Goal: Book appointment/travel/reservation

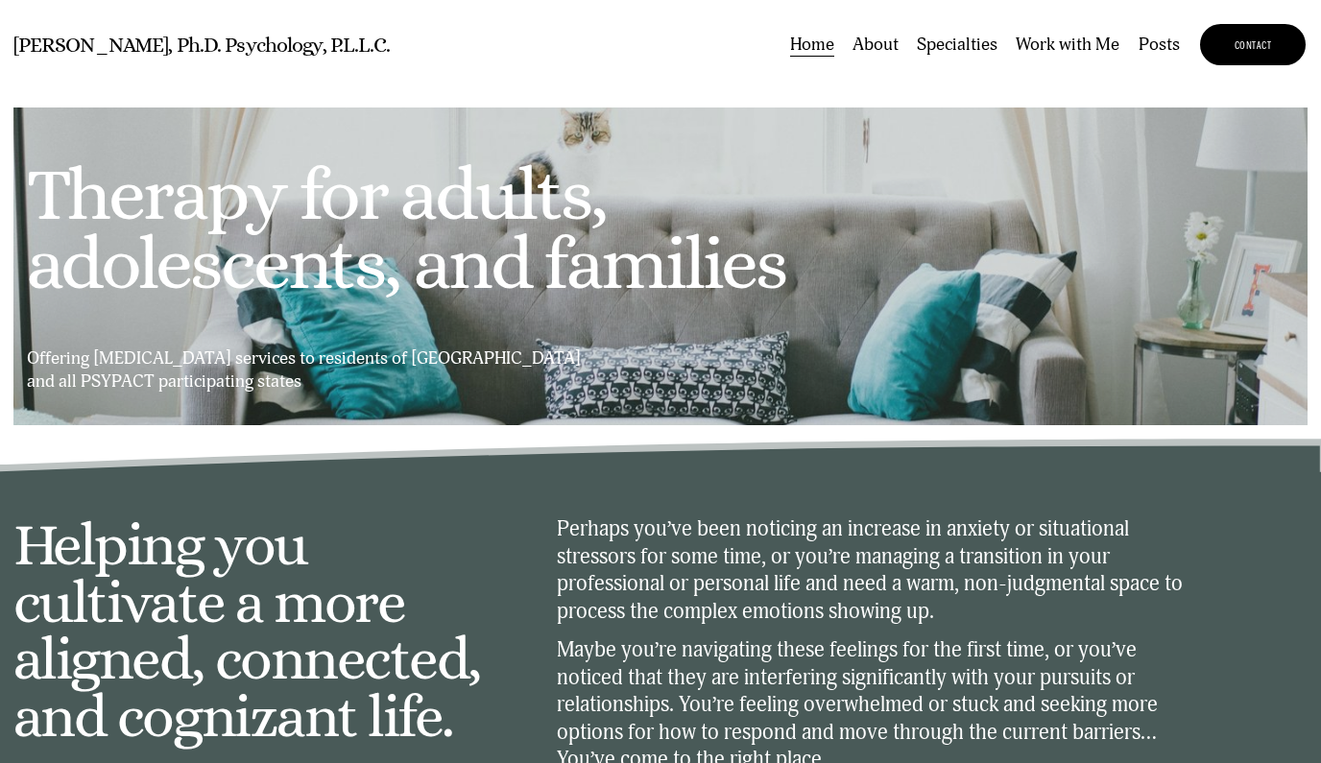
click at [1048, 59] on link "Work with Me" at bounding box center [1068, 45] width 104 height 27
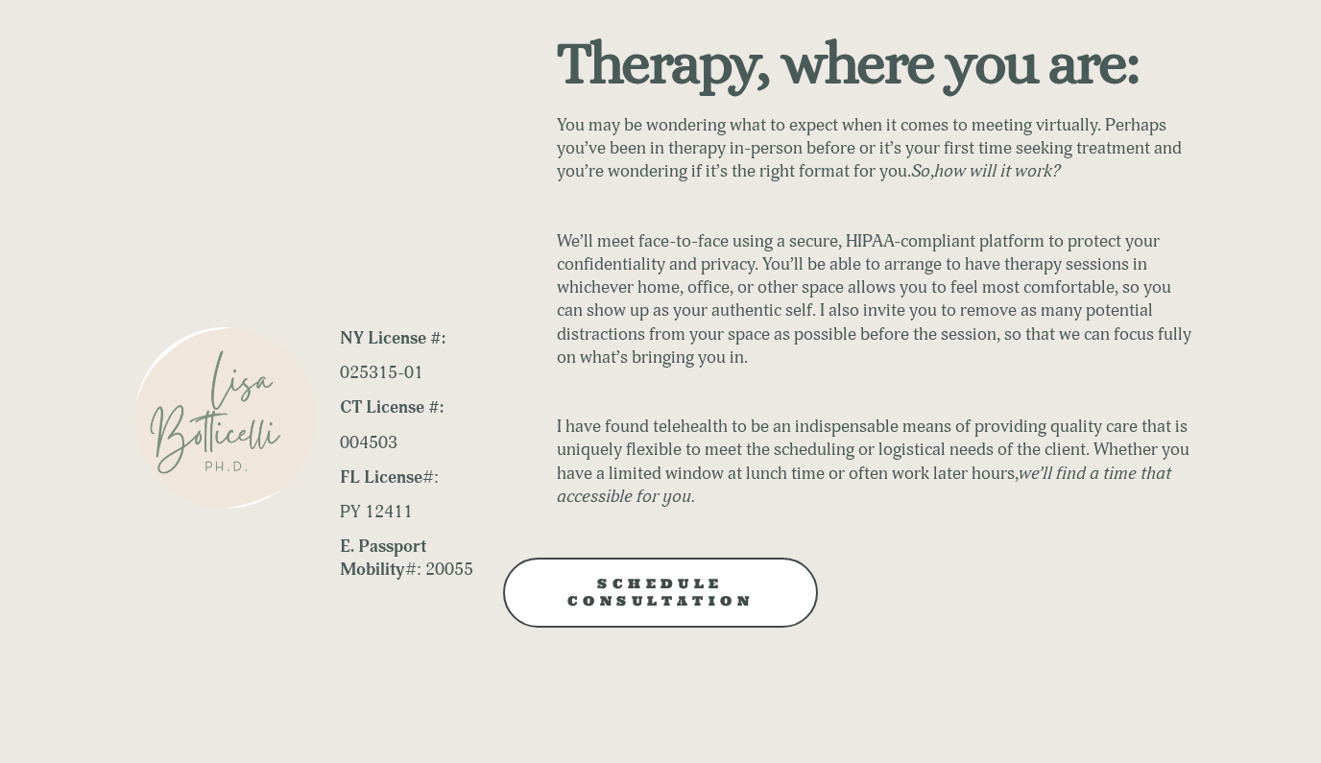
scroll to position [1593, 0]
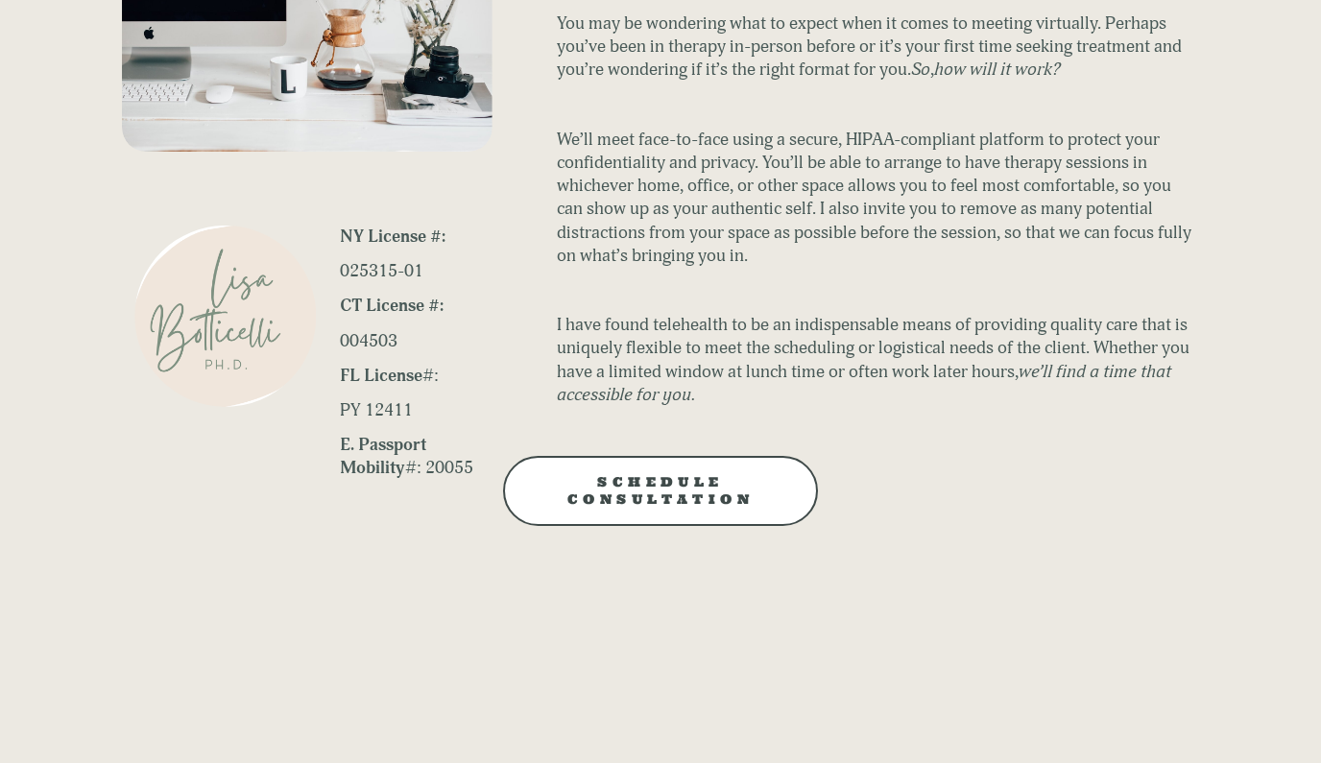
click at [691, 456] on link "SCHEDULE CONSULTATION" at bounding box center [661, 491] width 316 height 70
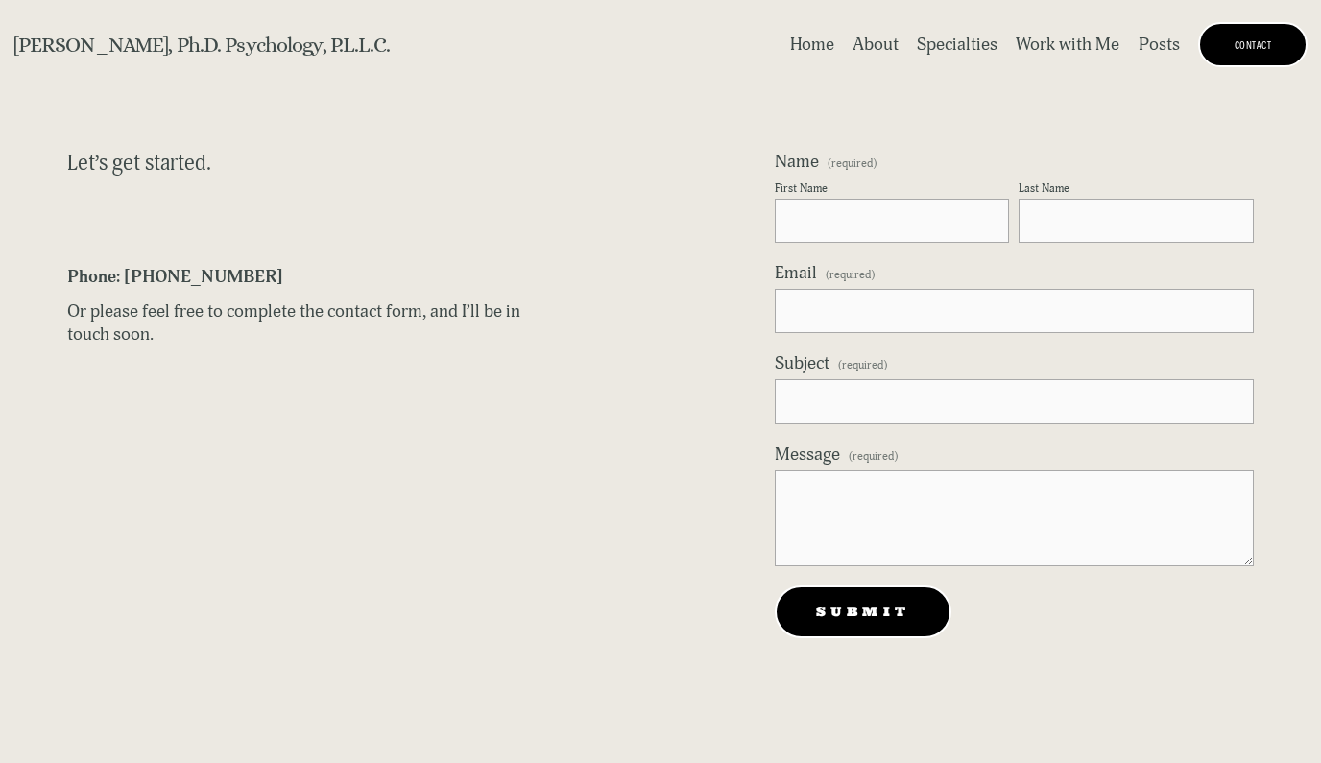
click at [798, 57] on link "Home" at bounding box center [812, 45] width 44 height 27
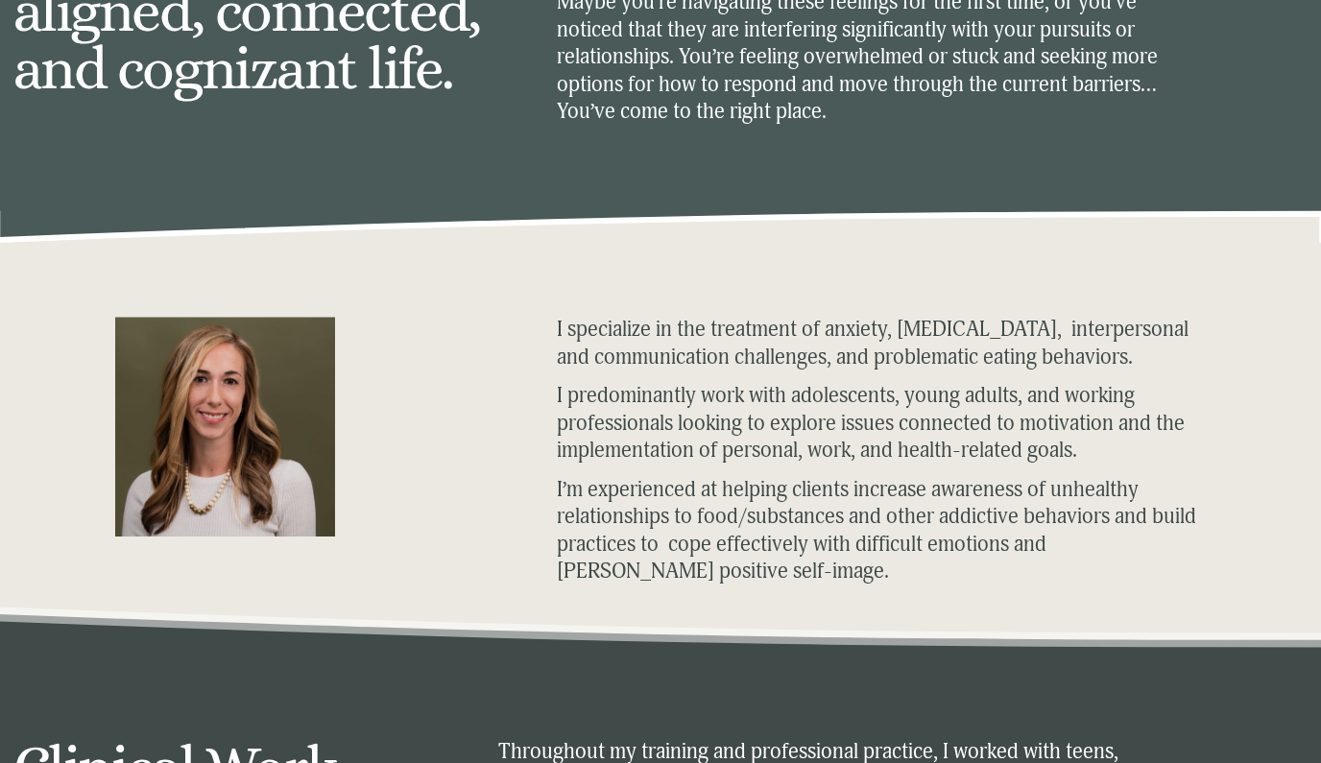
scroll to position [654, 0]
